Goal: Check status: Check status

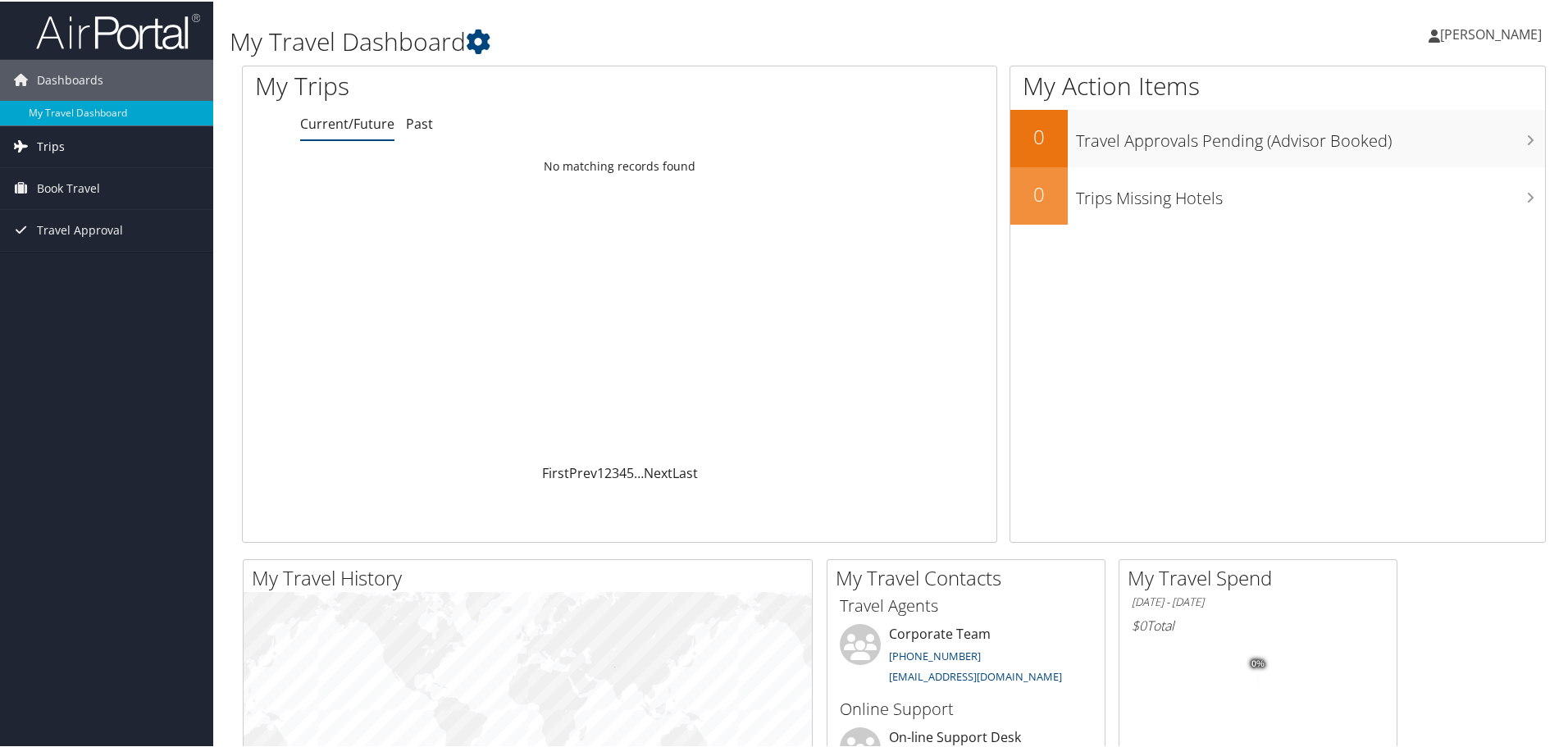
click at [79, 152] on link "Trips" at bounding box center [107, 145] width 213 height 41
click at [87, 180] on link "Current/Future Trips" at bounding box center [107, 178] width 213 height 25
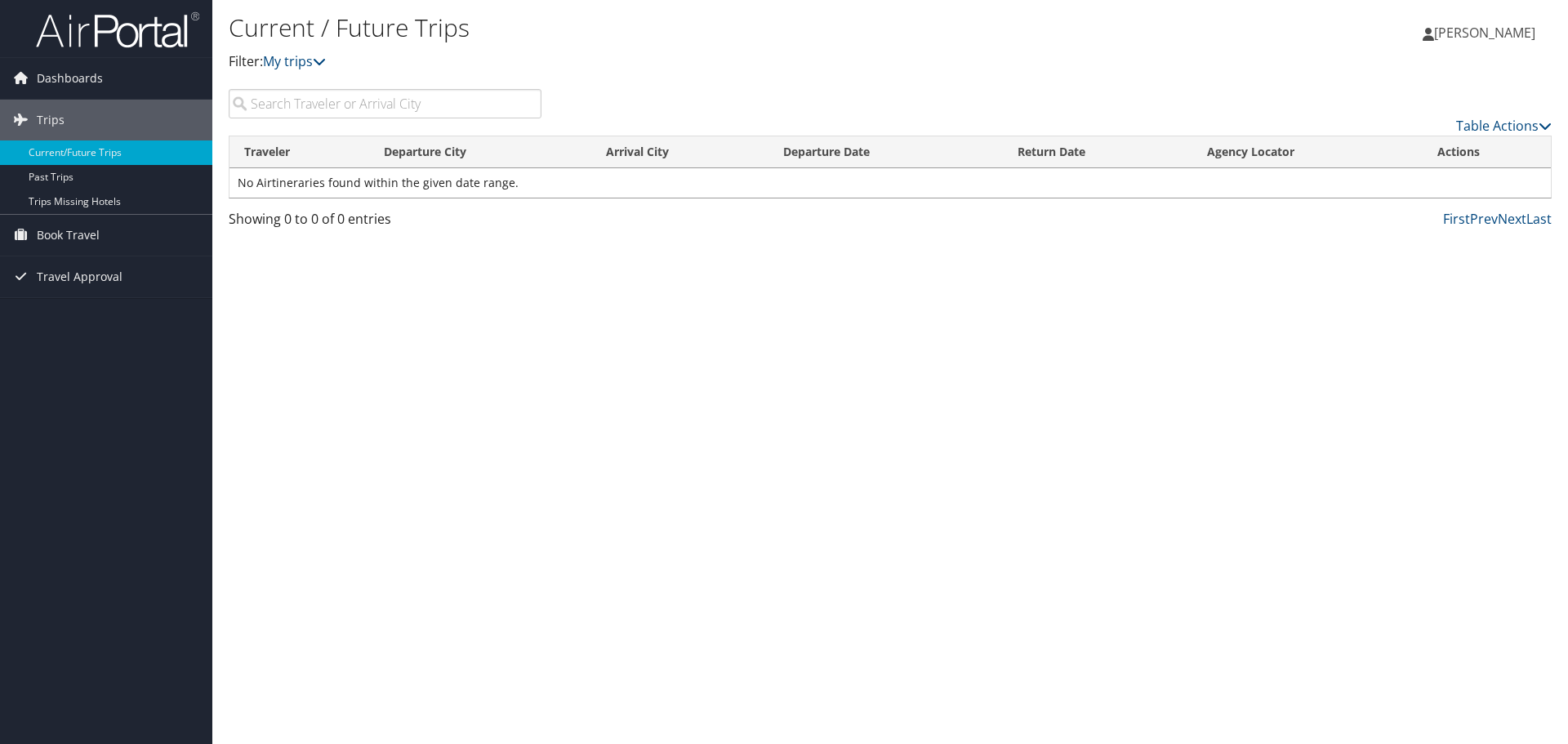
click at [298, 111] on input "search" at bounding box center [385, 104] width 313 height 29
type input "anaheim"
click at [333, 104] on input "anaheim" at bounding box center [385, 104] width 313 height 29
click at [89, 155] on link "Current/Future Trips" at bounding box center [106, 153] width 213 height 25
click at [78, 267] on span "Travel Approval" at bounding box center [79, 277] width 86 height 41
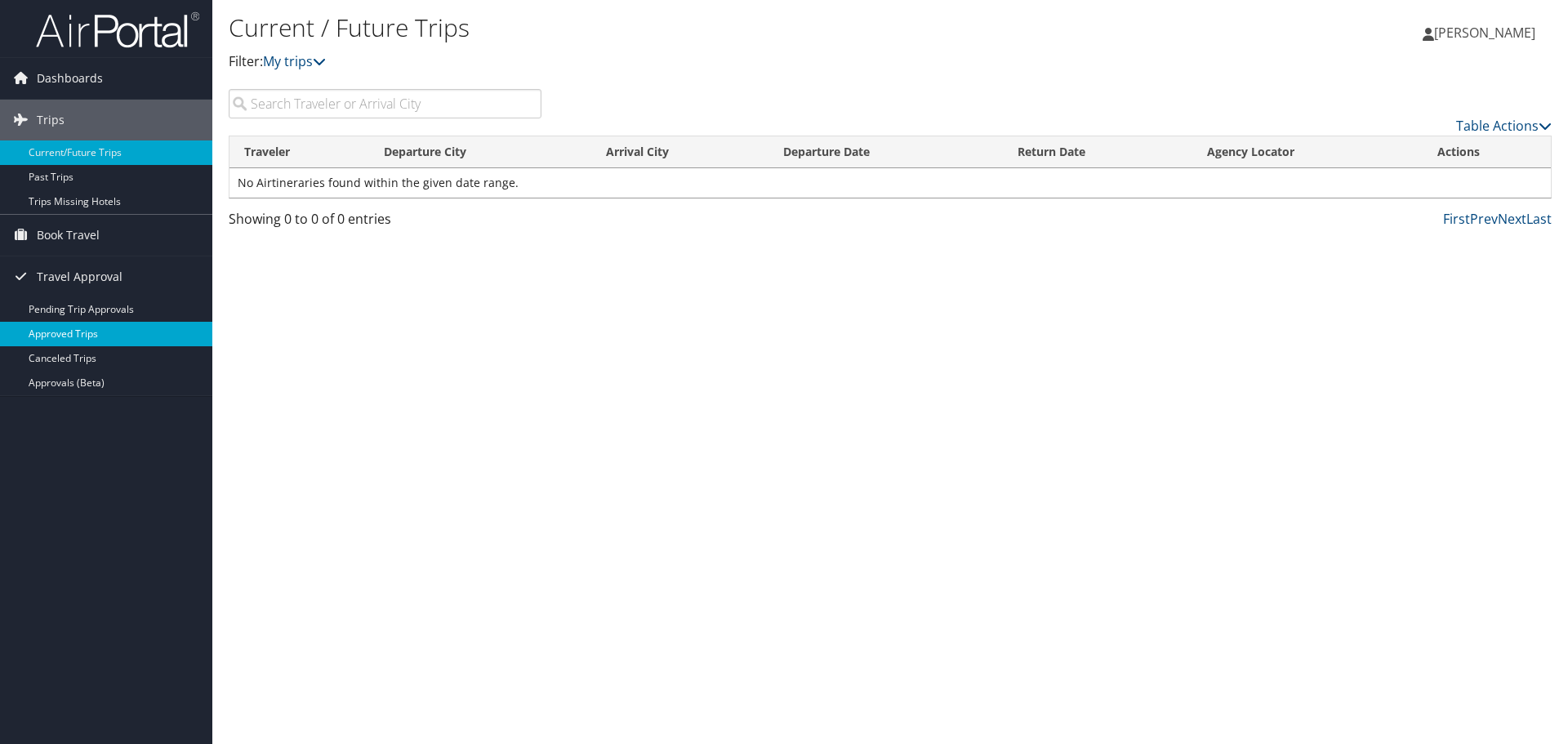
click at [91, 335] on link "Approved Trips" at bounding box center [106, 334] width 213 height 25
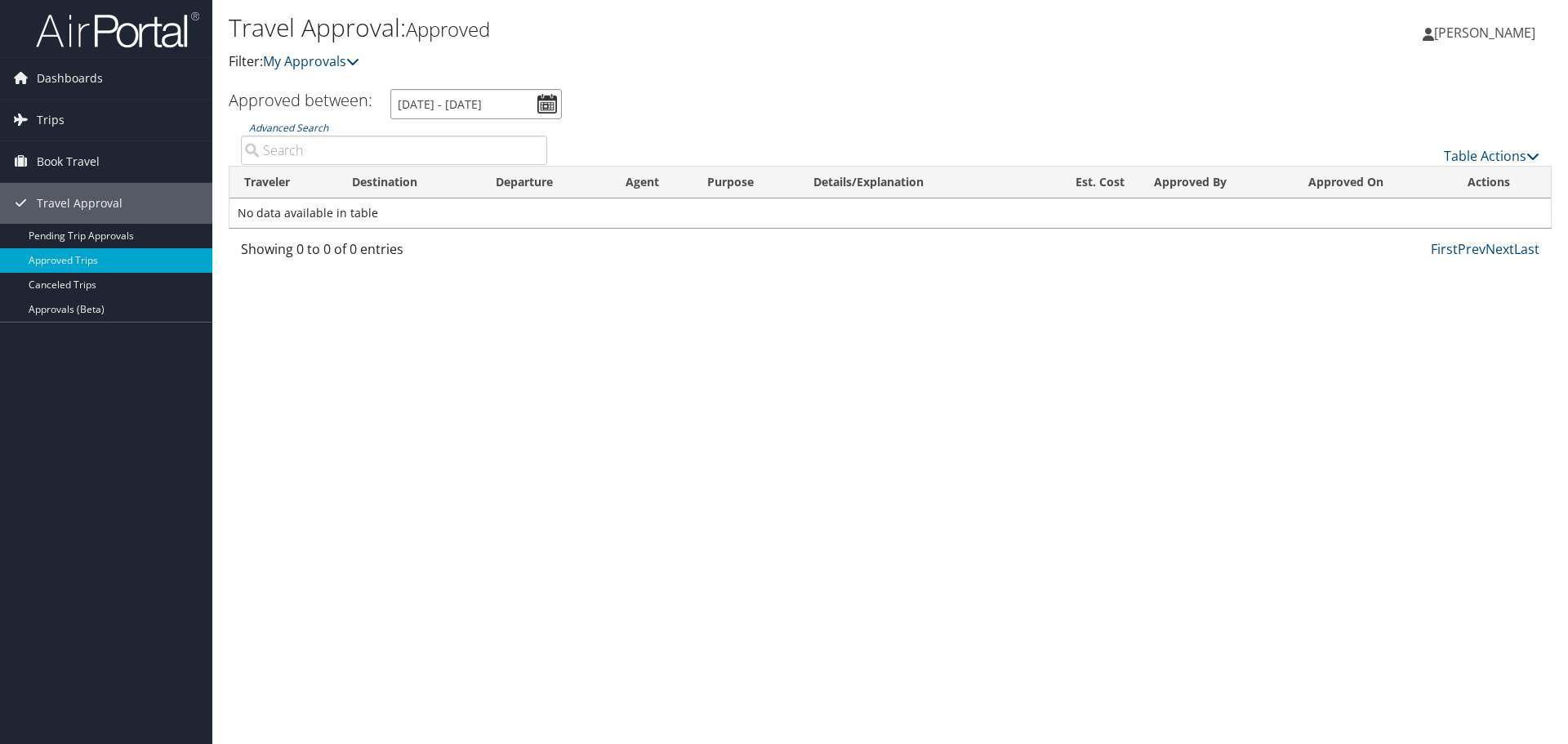
click at [548, 110] on input "9/13/2025 - 10/13/2025" at bounding box center [477, 104] width 172 height 30
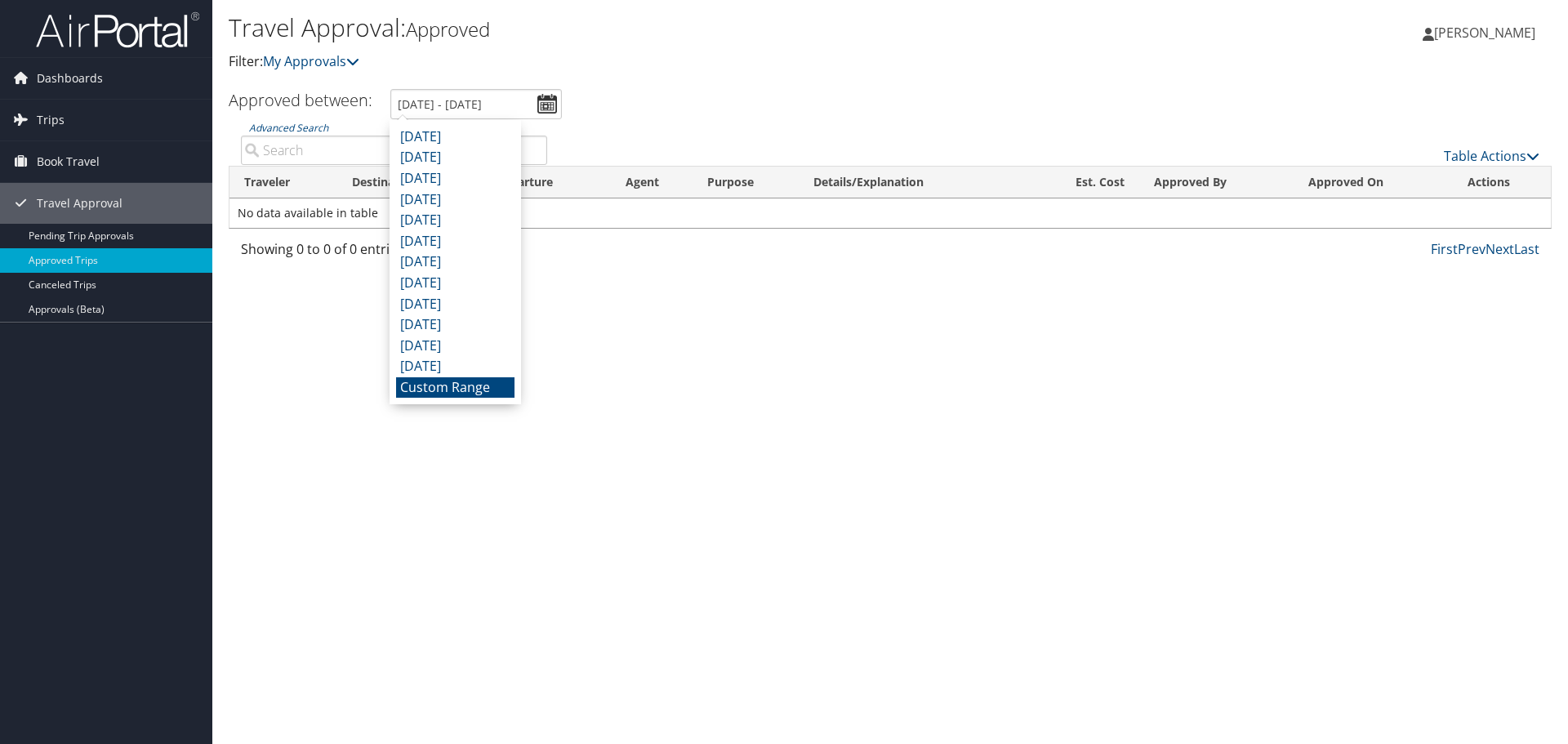
click at [656, 101] on ul "Approved between: 9/13/2025 - 10/13/2025" at bounding box center [881, 104] width 1342 height 30
click at [508, 102] on input "9/13/2025 - 10/13/2025" at bounding box center [477, 104] width 172 height 30
click at [460, 390] on li "Custom Range" at bounding box center [455, 388] width 119 height 21
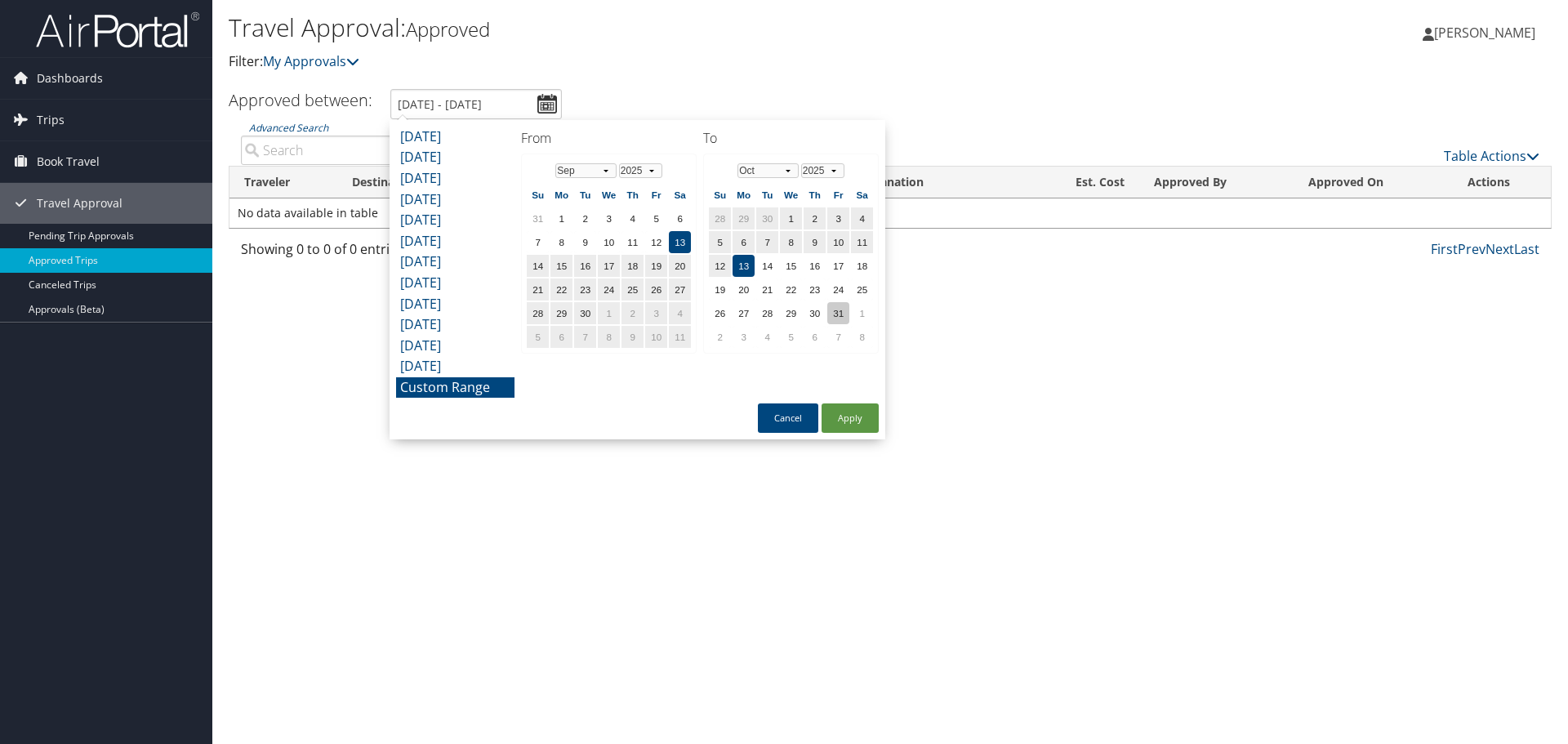
click at [844, 315] on td "31" at bounding box center [838, 313] width 22 height 22
click at [845, 428] on button "Apply" at bounding box center [850, 419] width 57 height 29
type input "9/13/2025 - 10/31/2025"
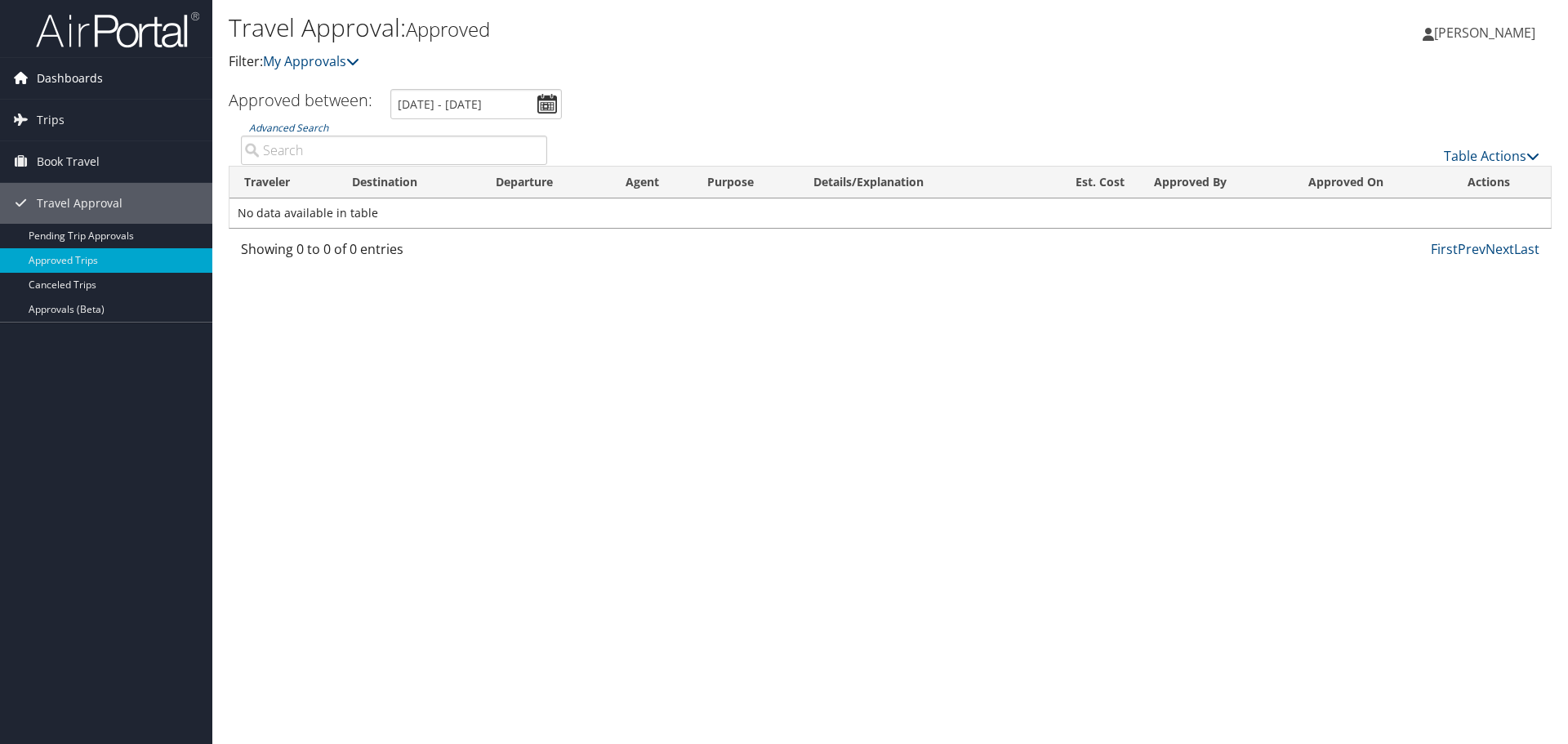
click at [71, 65] on span "Dashboards" at bounding box center [69, 78] width 66 height 41
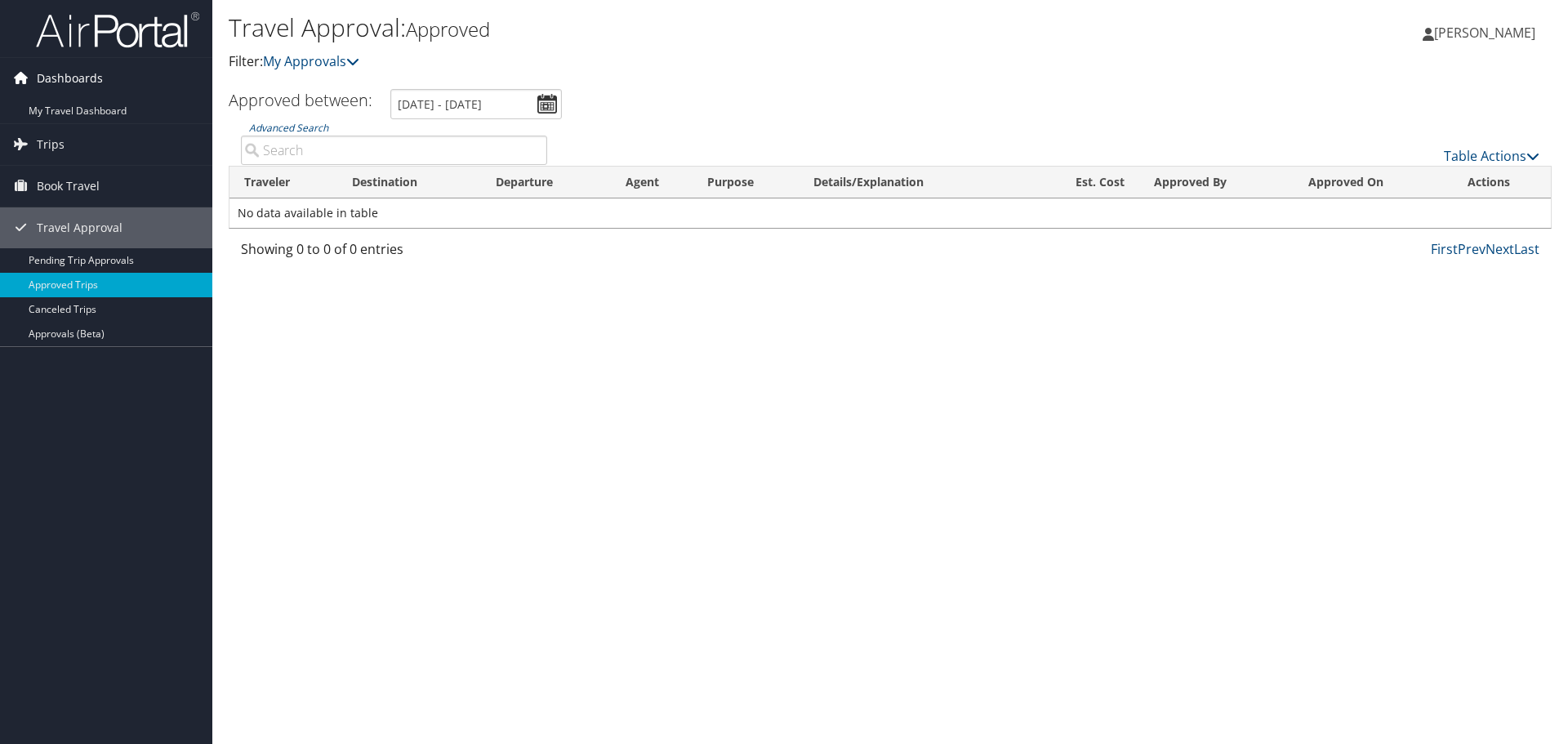
click at [81, 87] on span "Dashboards" at bounding box center [69, 78] width 66 height 41
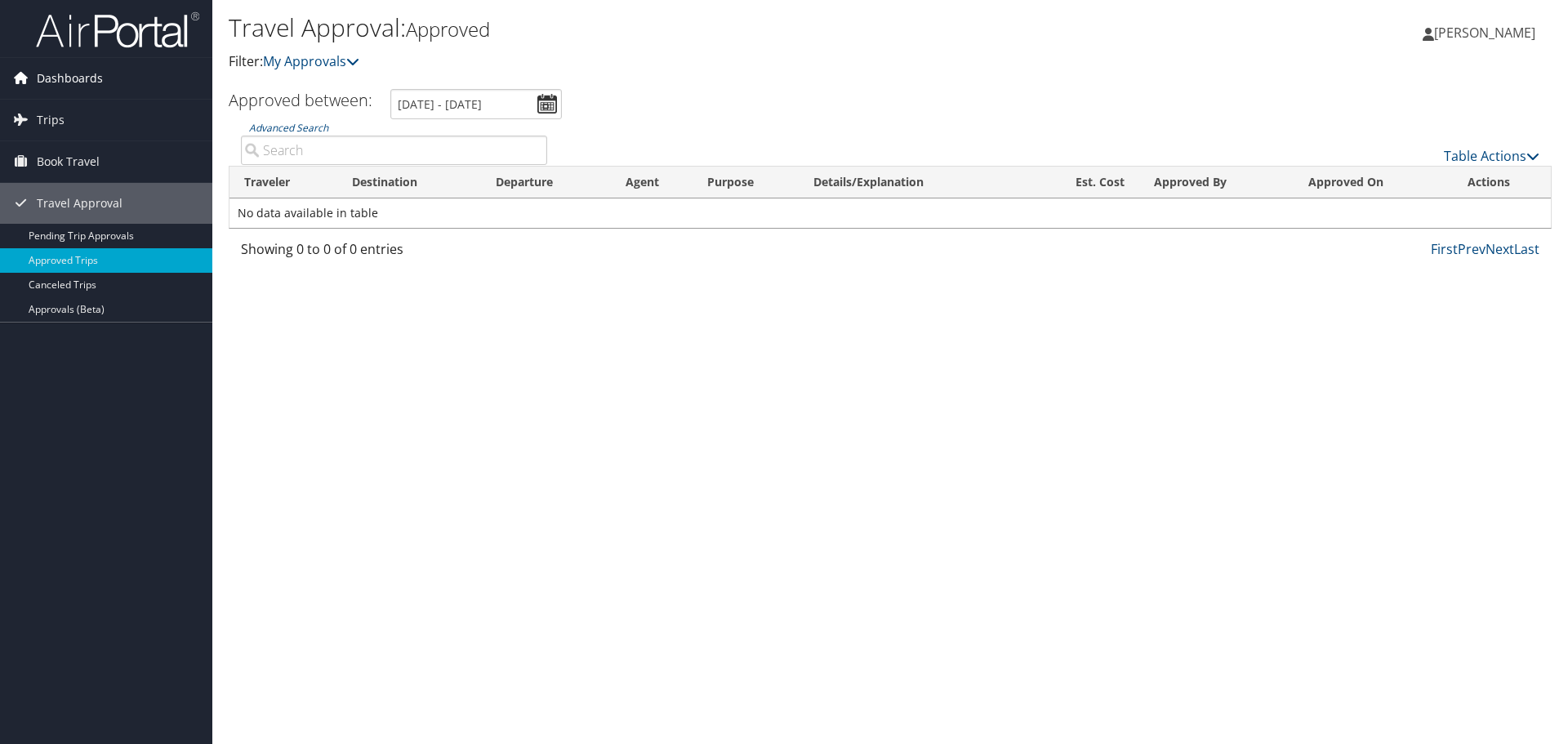
click at [71, 75] on span "Dashboards" at bounding box center [69, 78] width 66 height 41
